Goal: Information Seeking & Learning: Learn about a topic

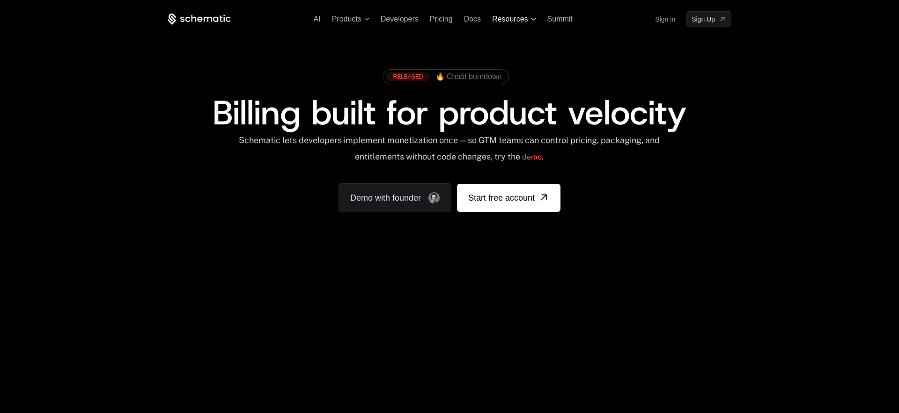
click at [533, 21] on span "Resources" at bounding box center [514, 19] width 44 height 8
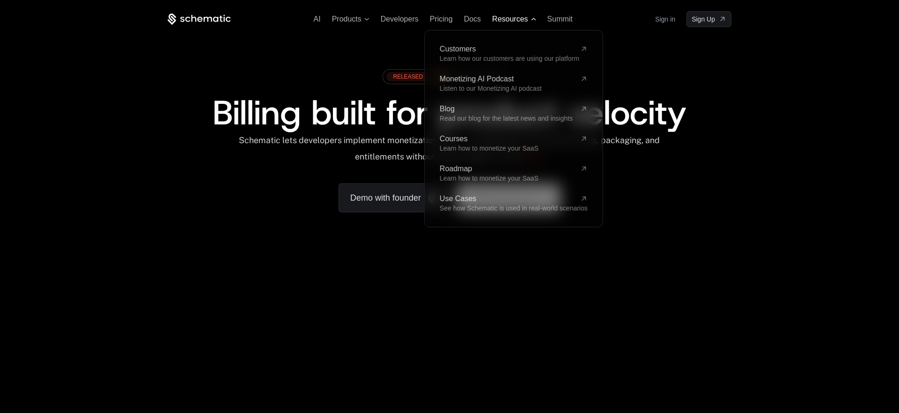
click at [533, 21] on span "Resources" at bounding box center [514, 19] width 44 height 8
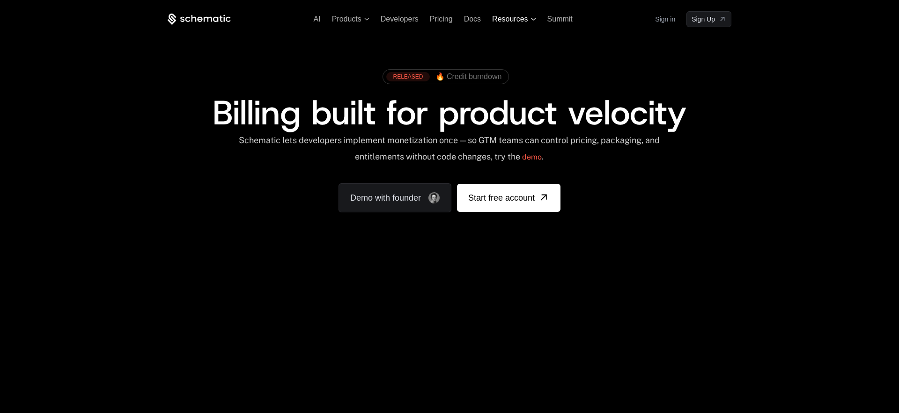
click at [533, 21] on span "Resources" at bounding box center [514, 19] width 44 height 8
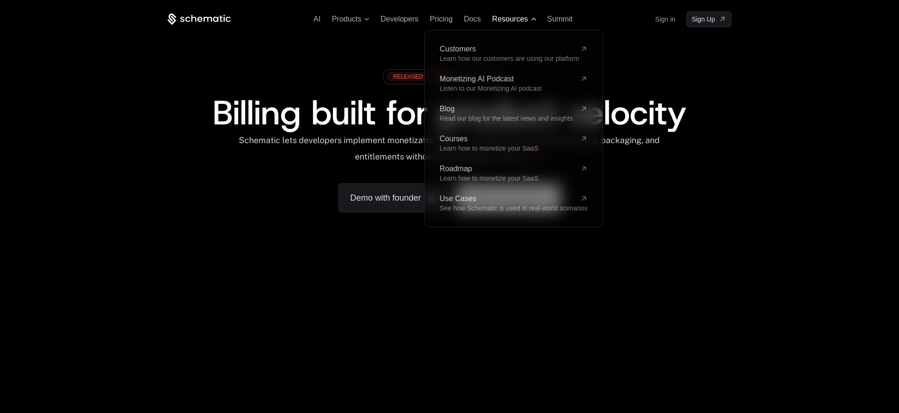
click at [533, 21] on span "Resources" at bounding box center [514, 19] width 44 height 8
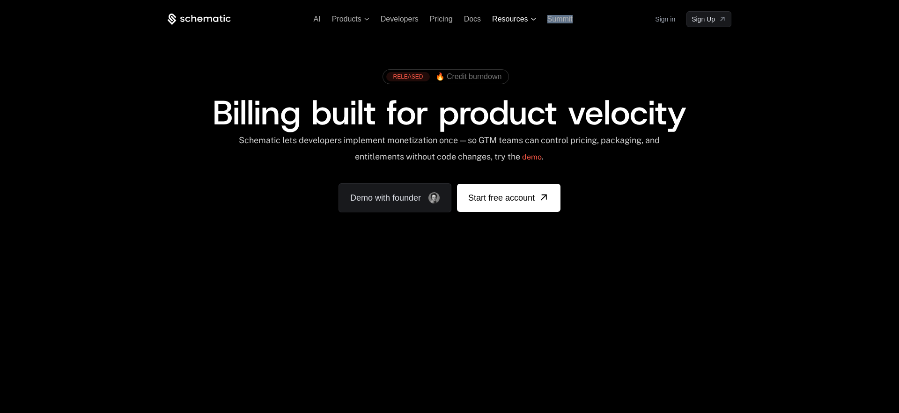
click at [533, 21] on span "Resources" at bounding box center [514, 19] width 44 height 8
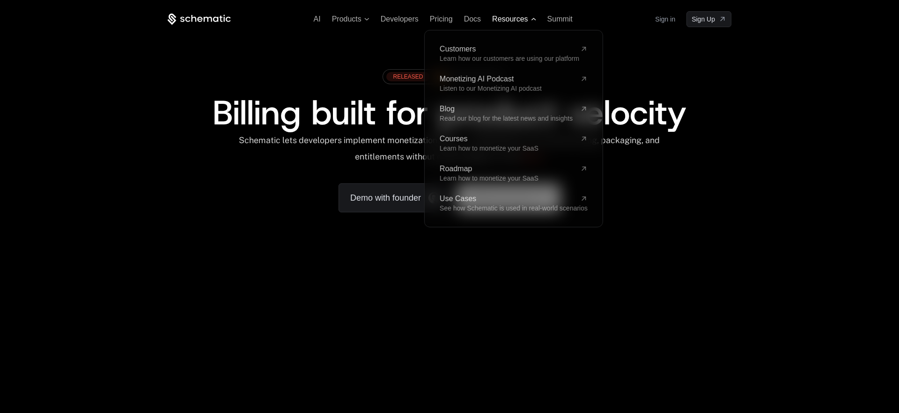
click at [533, 21] on span "Resources" at bounding box center [514, 19] width 44 height 8
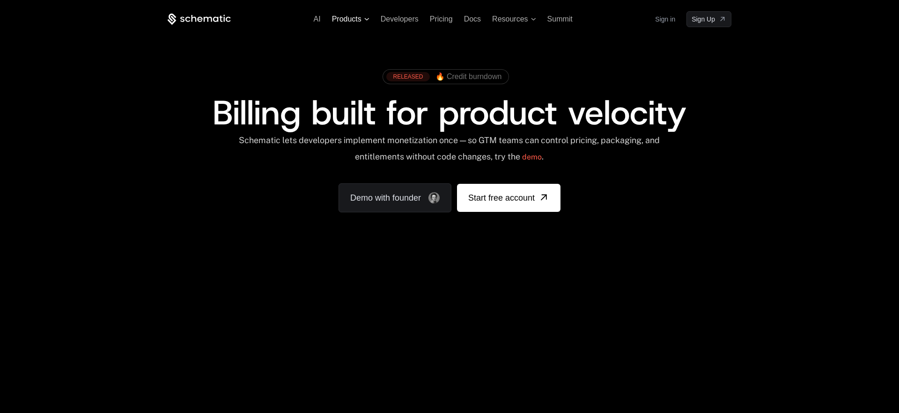
click at [366, 19] on icon at bounding box center [366, 19] width 5 height 2
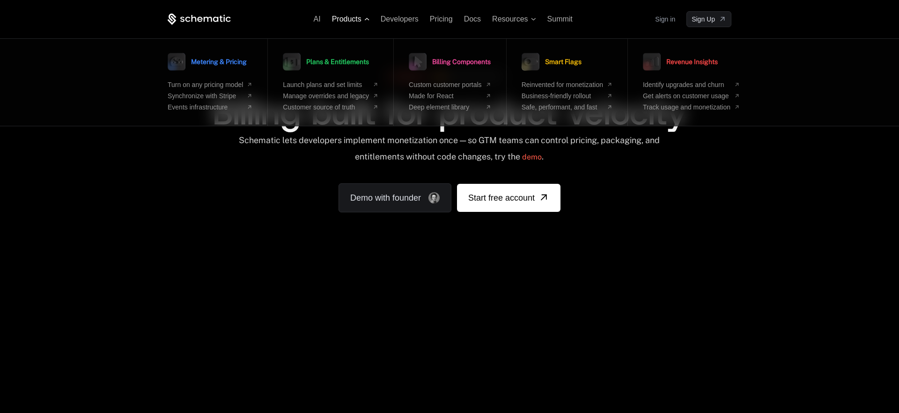
click at [366, 20] on icon at bounding box center [366, 19] width 5 height 3
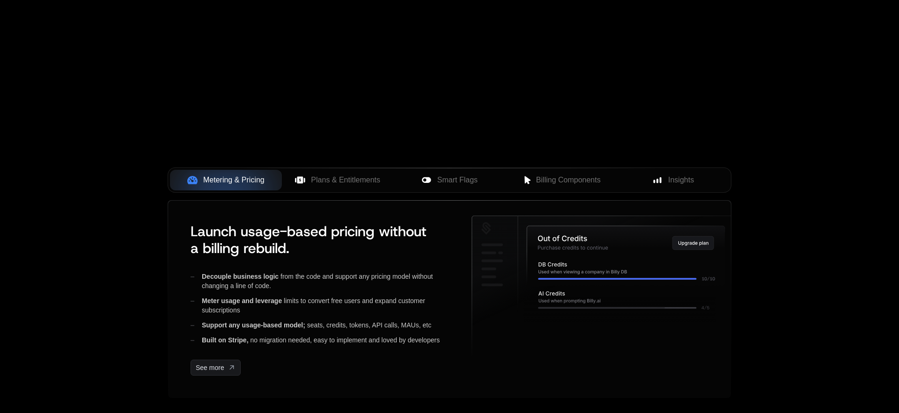
scroll to position [260, 0]
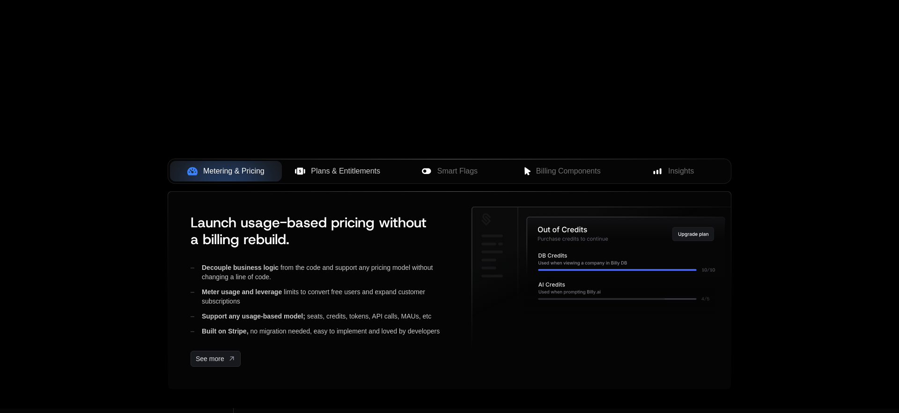
click at [312, 169] on span "Plans & Entitlements" at bounding box center [345, 171] width 69 height 11
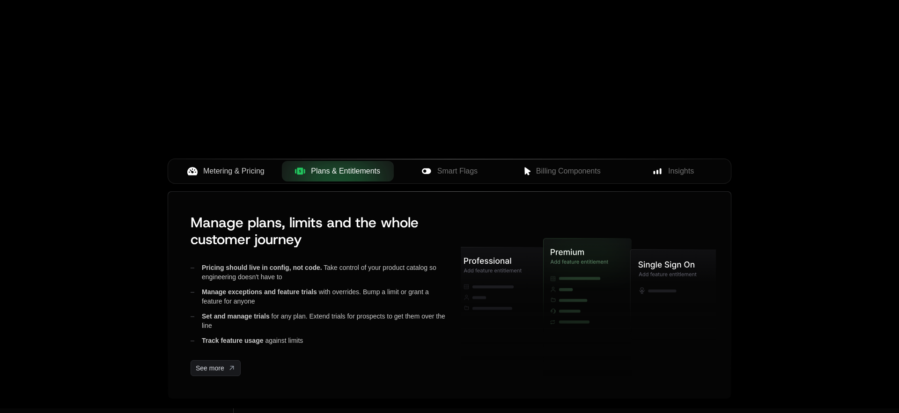
click at [259, 172] on span "Metering & Pricing" at bounding box center [233, 171] width 61 height 11
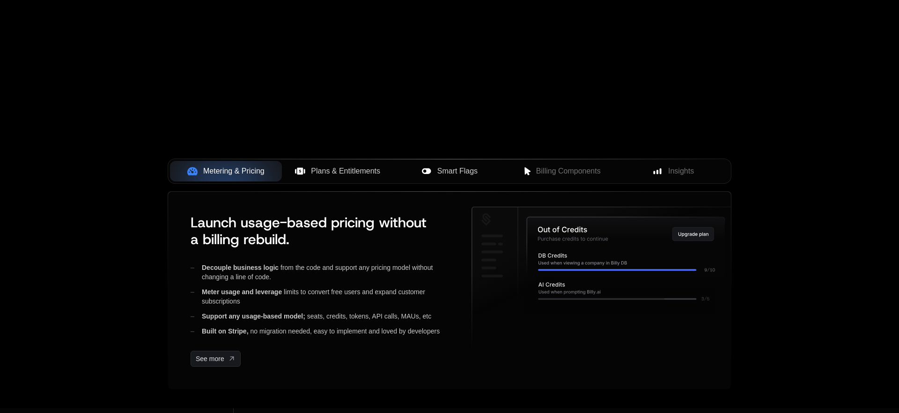
click at [444, 172] on span "Smart Flags" at bounding box center [457, 171] width 40 height 11
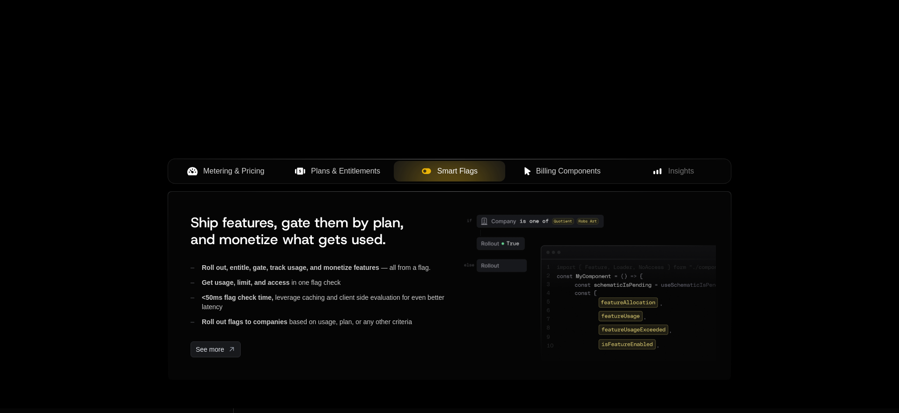
click at [558, 178] on button "Billing Components" at bounding box center [561, 171] width 112 height 21
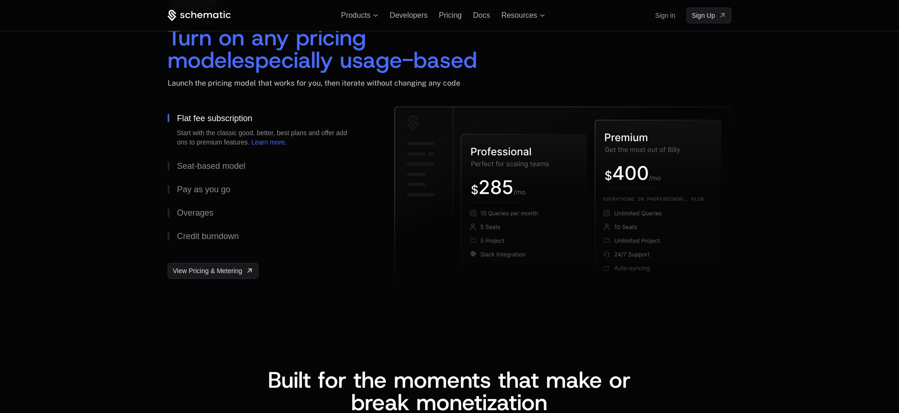
scroll to position [1411, 0]
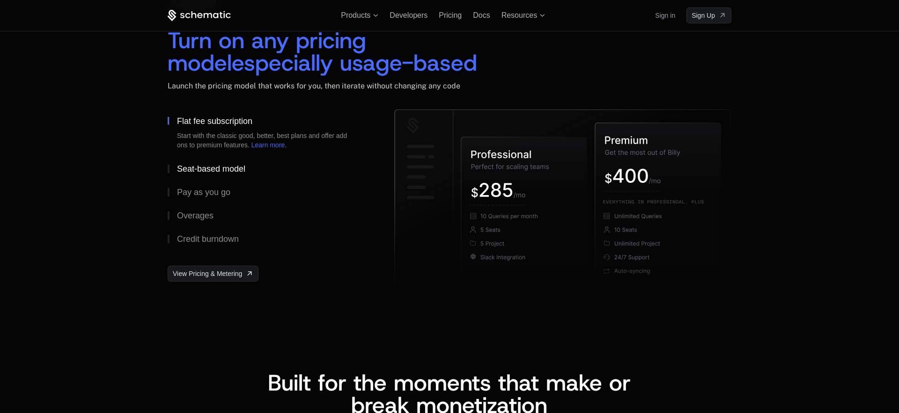
click at [194, 174] on button "Seat-based model" at bounding box center [266, 168] width 197 height 23
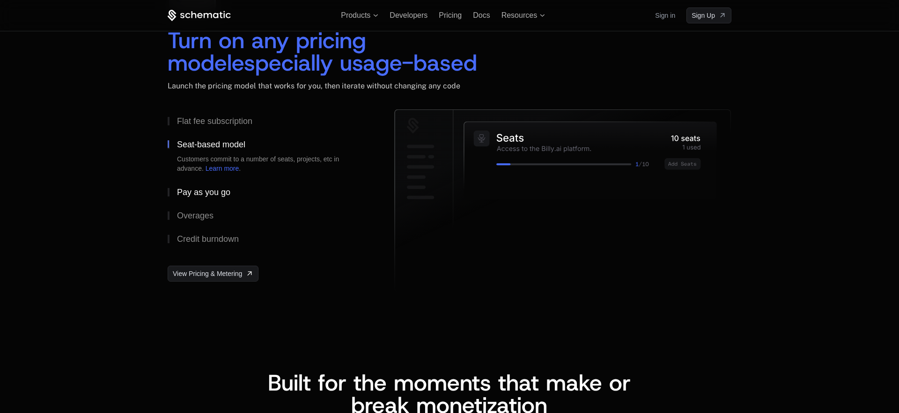
click at [190, 186] on button "Pay as you go" at bounding box center [266, 192] width 197 height 23
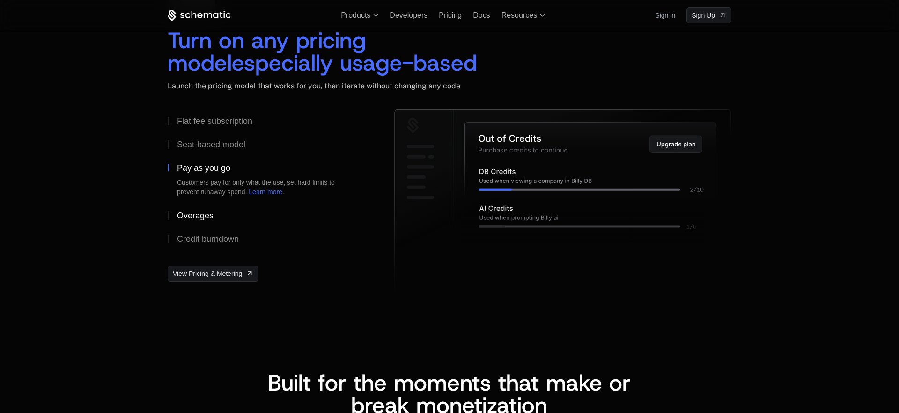
click at [187, 212] on div "Overages" at bounding box center [195, 216] width 37 height 8
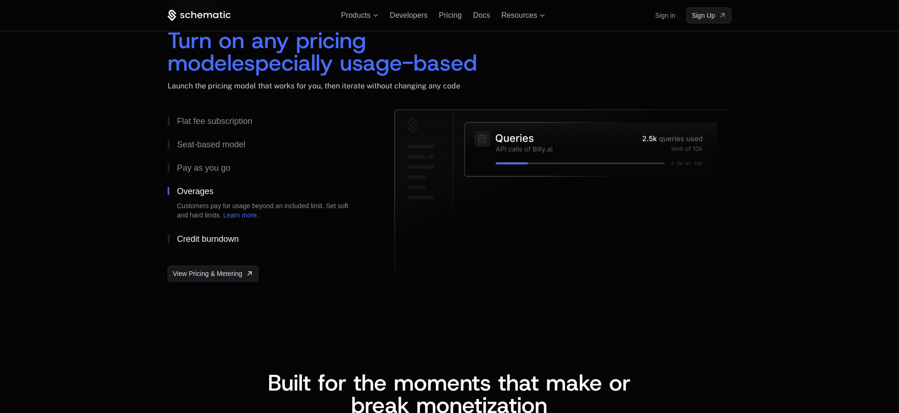
click at [186, 239] on div "Credit burndown" at bounding box center [208, 239] width 62 height 8
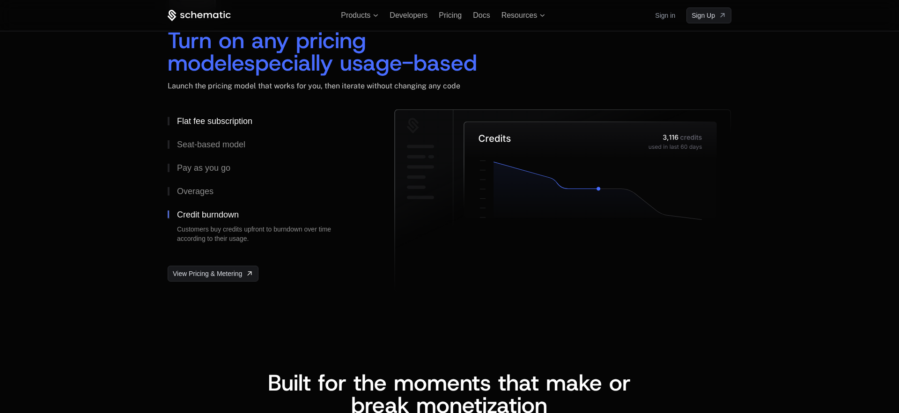
click at [220, 124] on div "Flat fee subscription" at bounding box center [214, 121] width 75 height 8
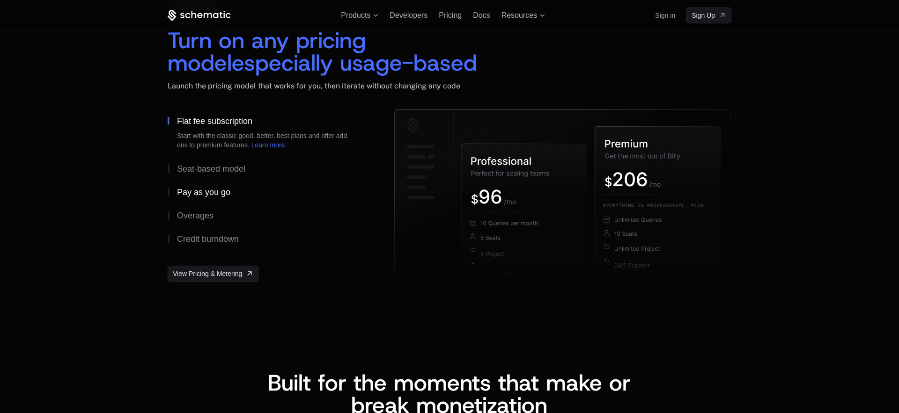
click at [191, 193] on div "Pay as you go" at bounding box center [203, 192] width 53 height 8
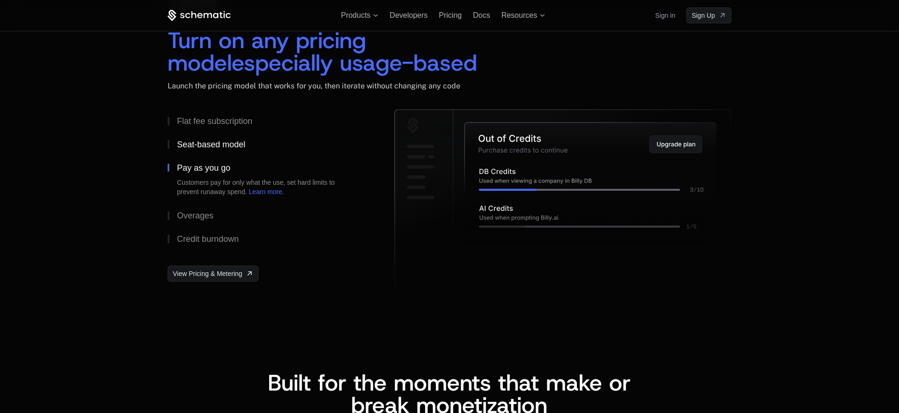
click at [214, 145] on div "Seat-based model" at bounding box center [211, 144] width 68 height 8
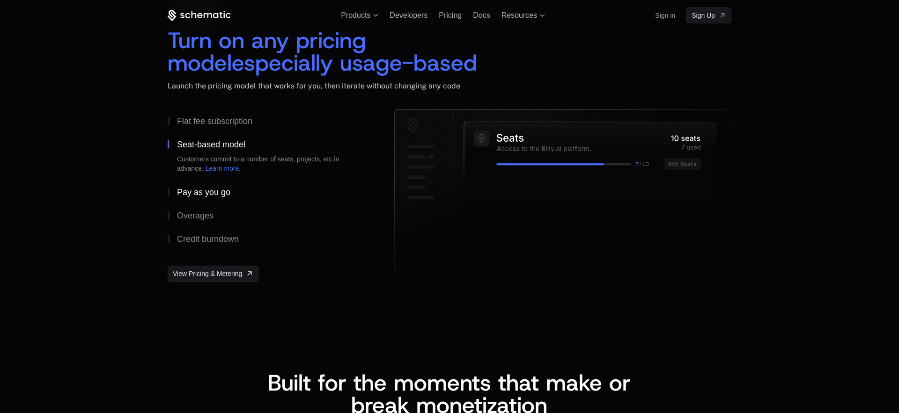
click at [195, 193] on div "Pay as you go" at bounding box center [203, 192] width 53 height 8
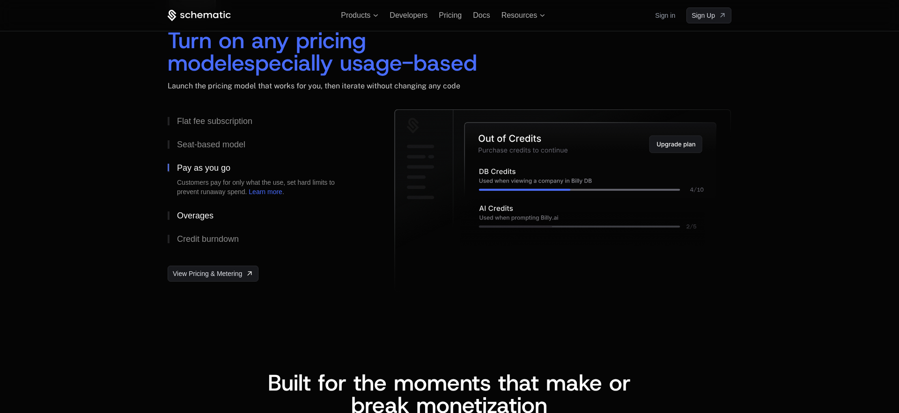
click at [192, 215] on div "Overages" at bounding box center [195, 216] width 37 height 8
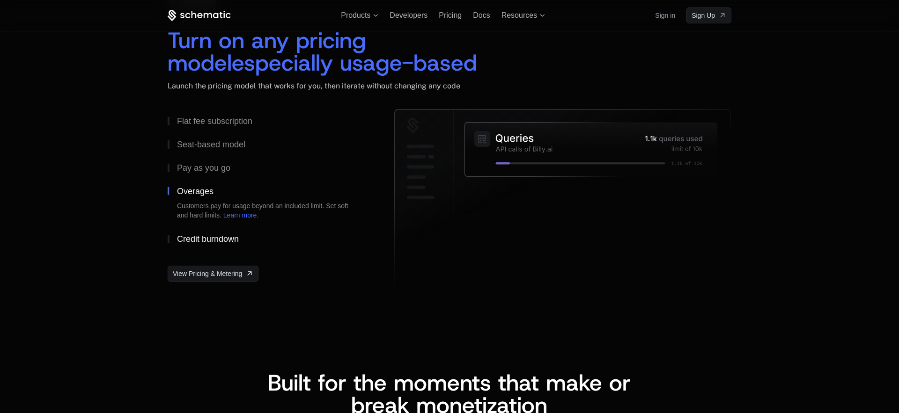
click at [193, 239] on div "Credit burndown" at bounding box center [208, 239] width 62 height 8
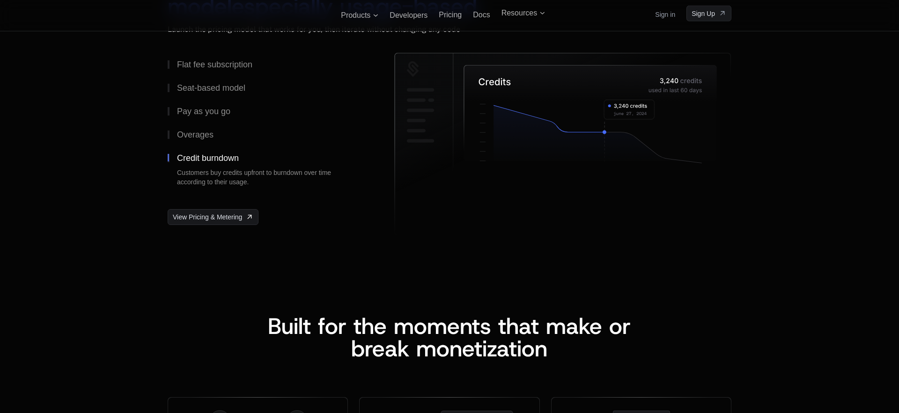
scroll to position [1466, 0]
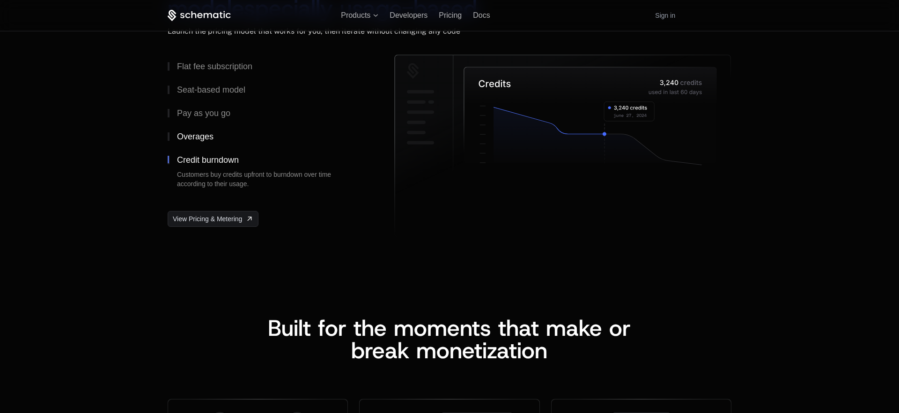
click at [202, 138] on div "Overages" at bounding box center [195, 136] width 37 height 8
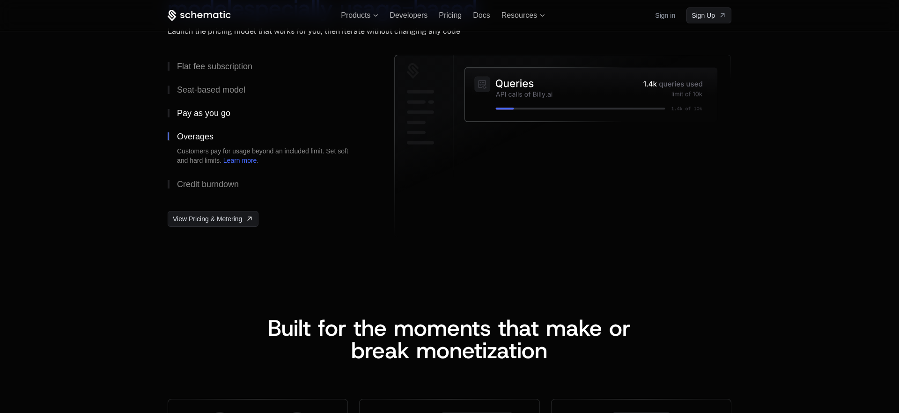
click at [213, 115] on div "Pay as you go" at bounding box center [203, 113] width 53 height 8
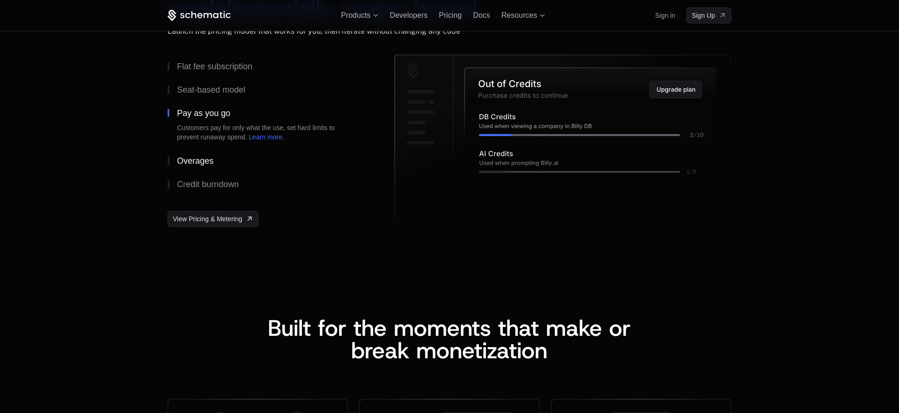
click at [194, 157] on div "Overages" at bounding box center [195, 161] width 37 height 8
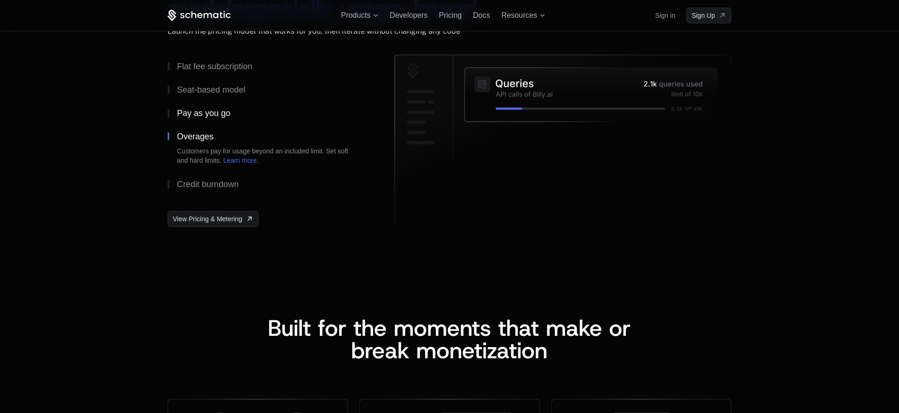
click at [209, 117] on div "Pay as you go" at bounding box center [203, 113] width 53 height 8
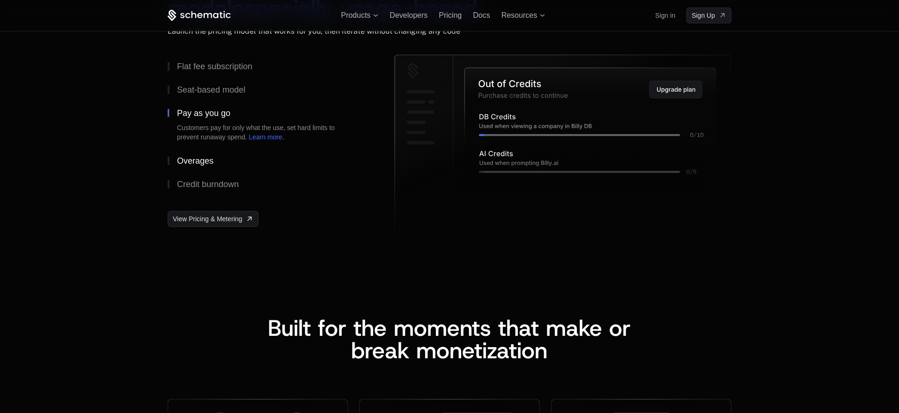
click at [195, 161] on div "Overages" at bounding box center [195, 161] width 37 height 8
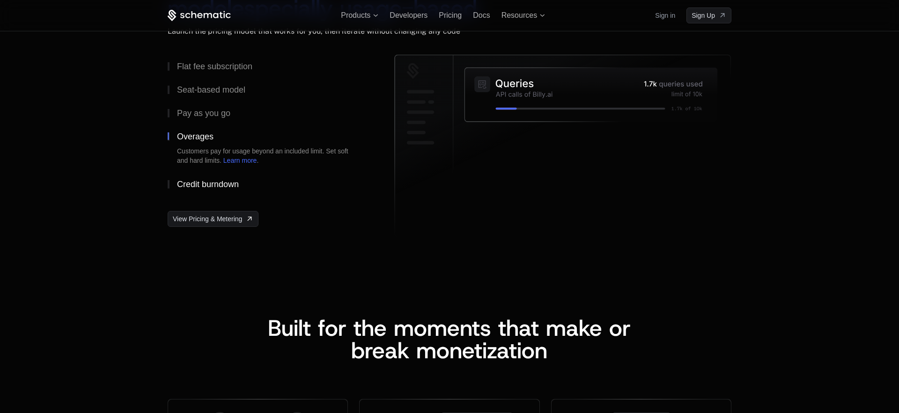
click at [190, 180] on div "Credit burndown" at bounding box center [208, 184] width 62 height 8
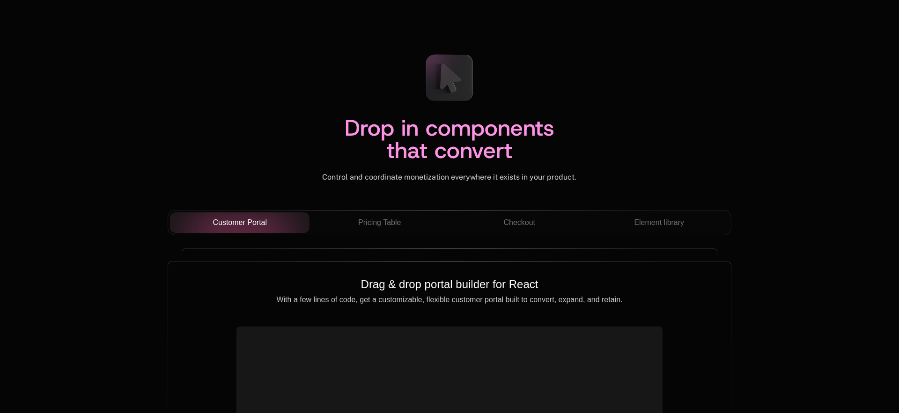
scroll to position [3174, 0]
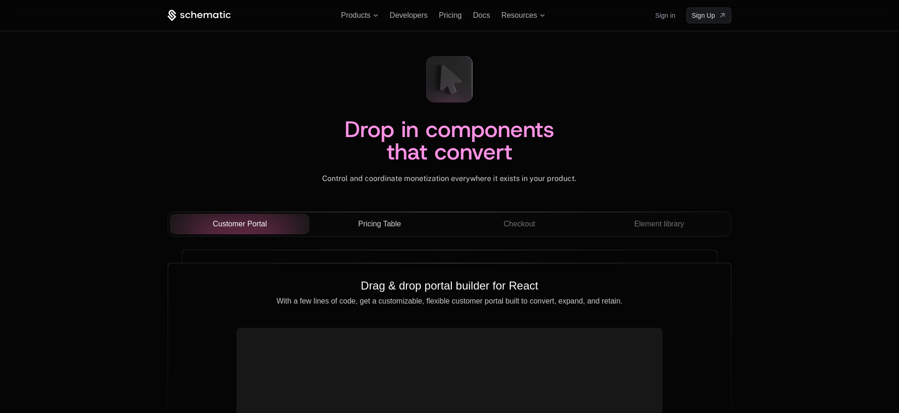
click at [376, 220] on span "Pricing Table" at bounding box center [379, 224] width 43 height 11
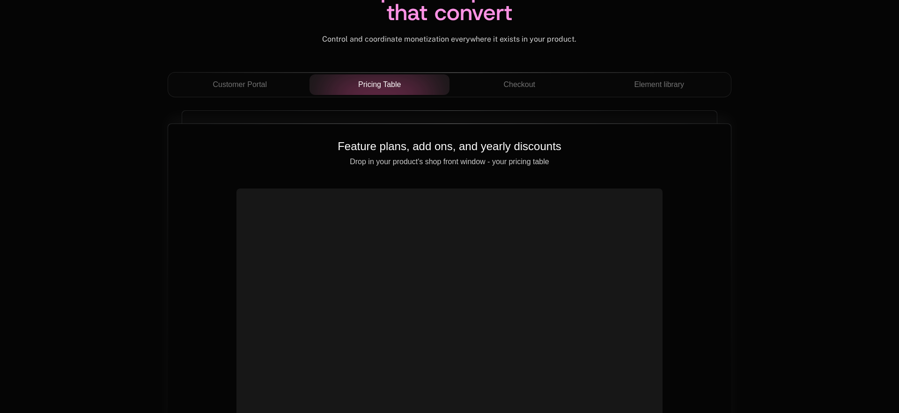
scroll to position [3319, 0]
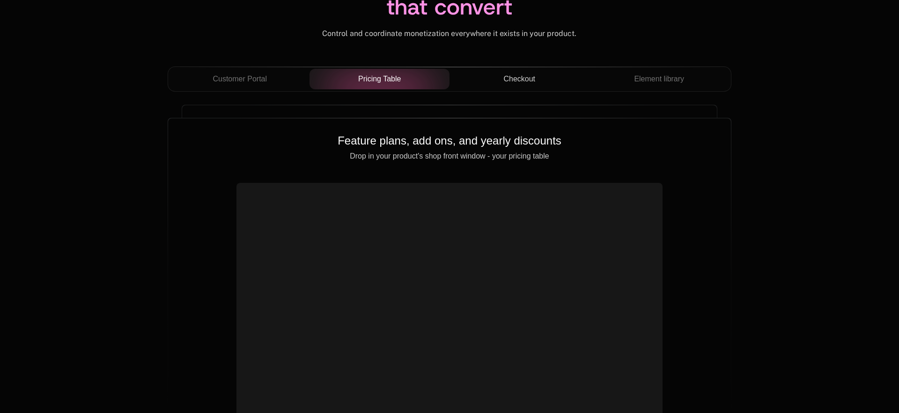
click at [521, 85] on button "Checkout" at bounding box center [519, 79] width 140 height 21
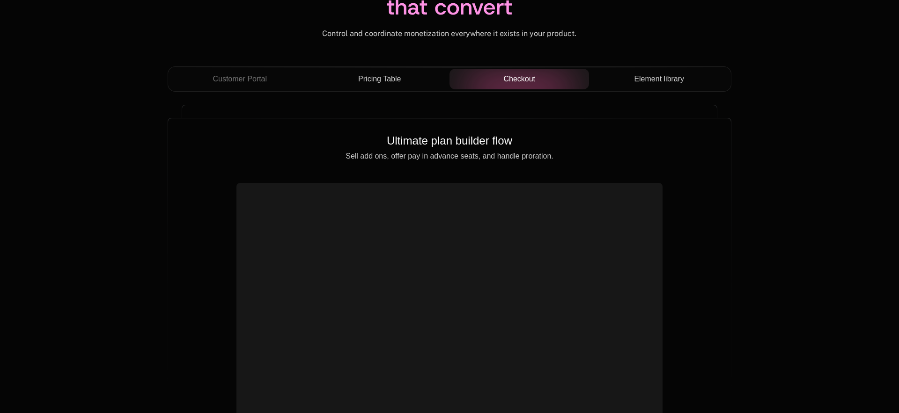
click at [669, 78] on span "Element library" at bounding box center [659, 78] width 50 height 11
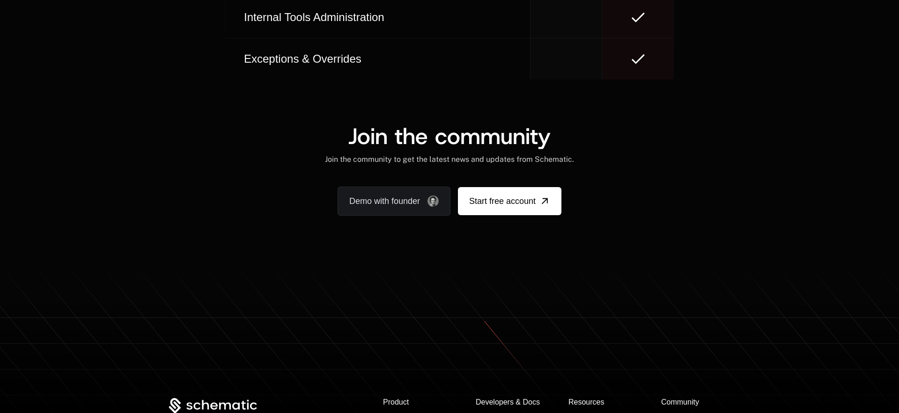
scroll to position [5745, 0]
